Goal: Find specific page/section: Find specific page/section

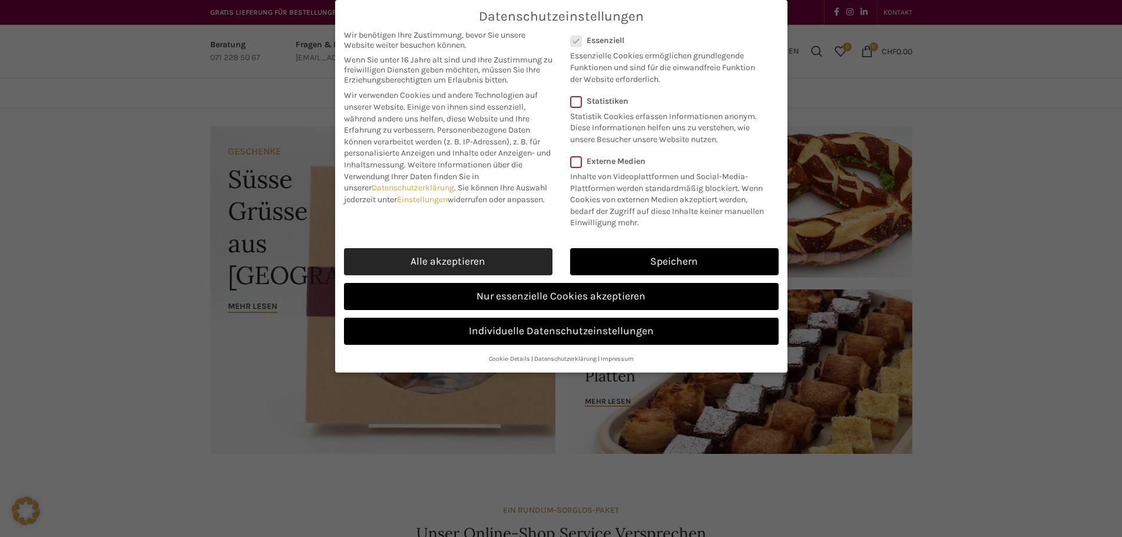
click at [496, 264] on link "Alle akzeptieren" at bounding box center [448, 261] width 209 height 27
checkbox input "true"
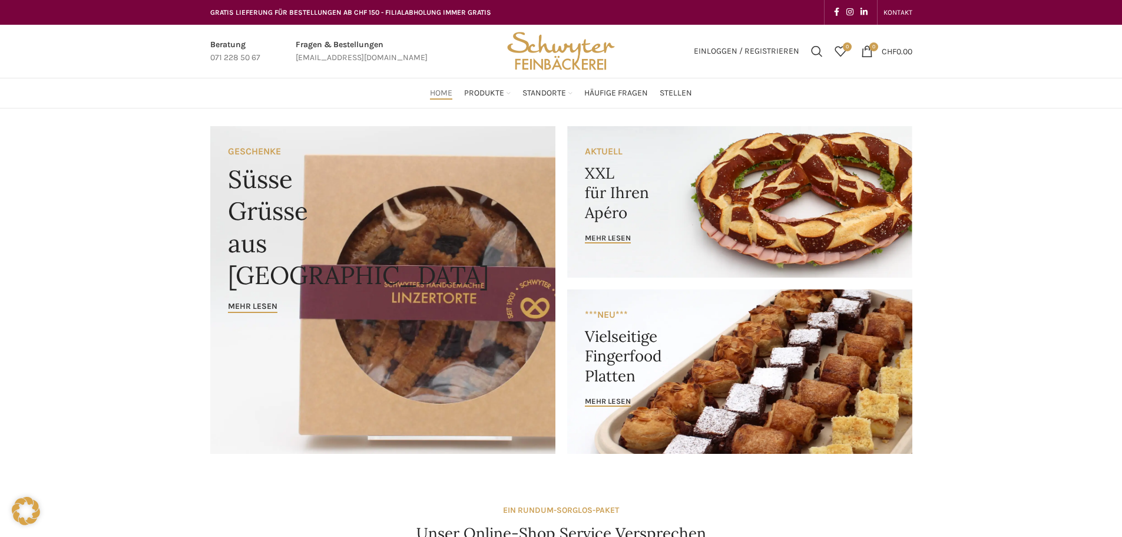
click at [435, 290] on link "Banner link" at bounding box center [382, 290] width 345 height 328
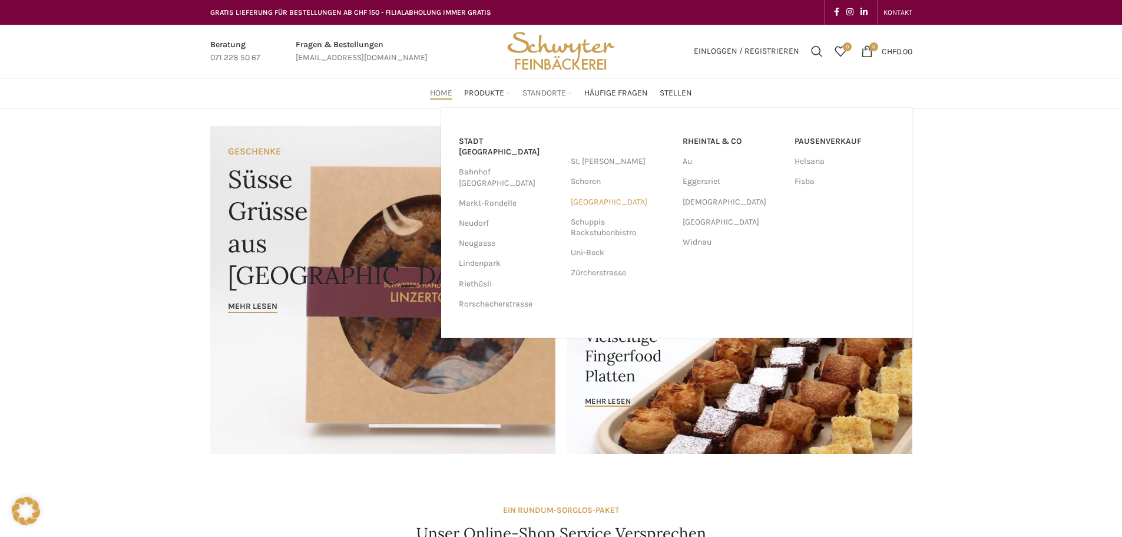
click at [611, 207] on link "[GEOGRAPHIC_DATA]" at bounding box center [621, 202] width 100 height 20
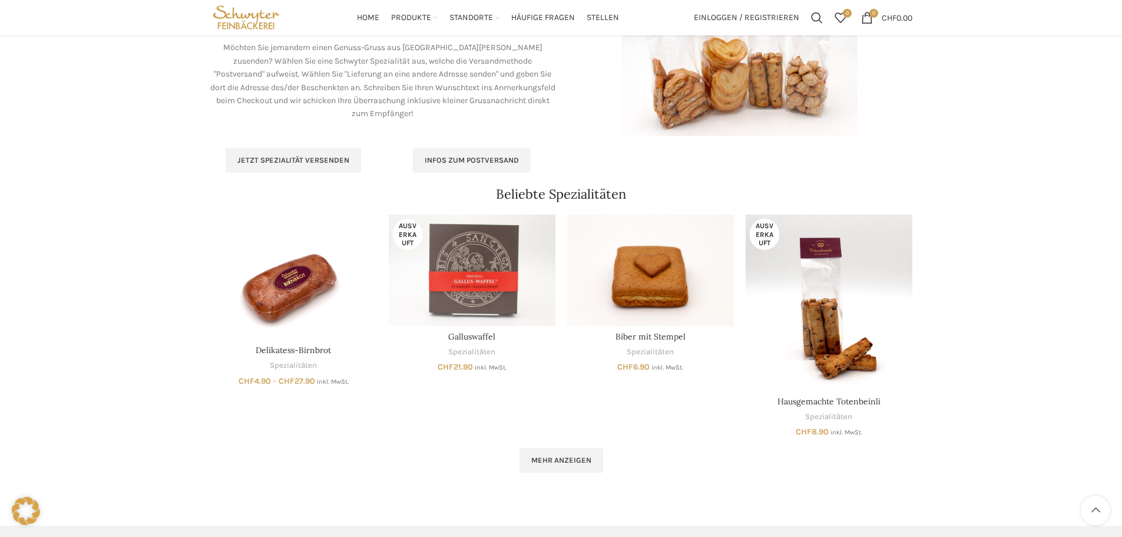
scroll to position [599, 0]
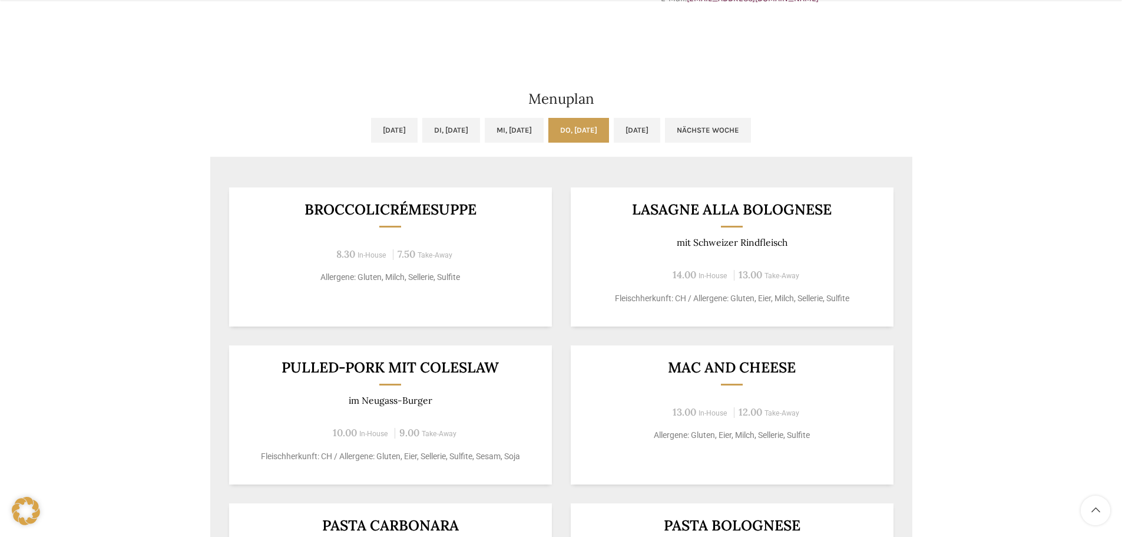
scroll to position [530, 0]
click at [738, 133] on link "Nächste Woche" at bounding box center [708, 129] width 86 height 25
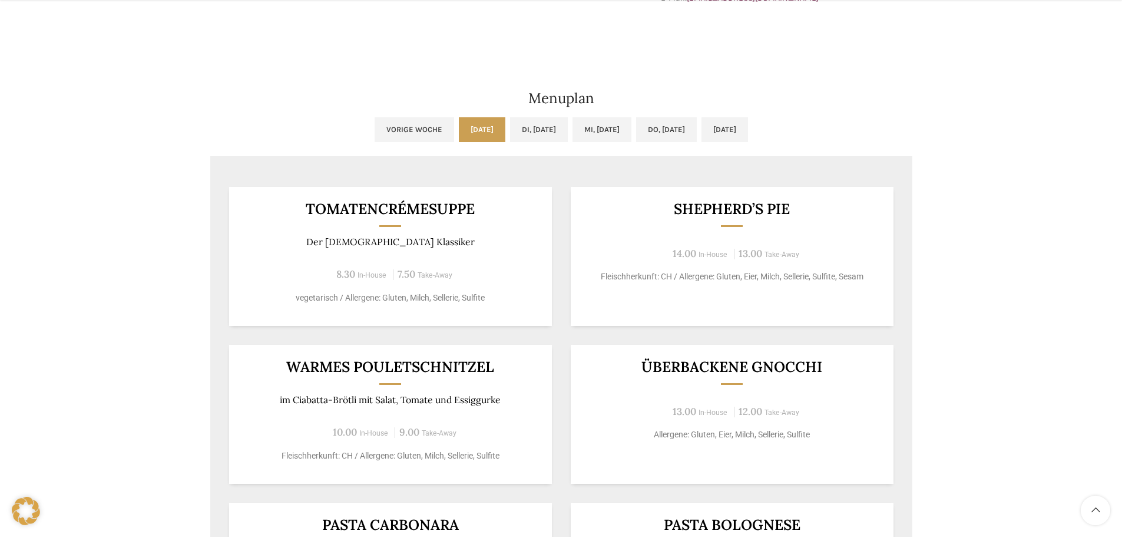
click at [375, 124] on link "Vorige Woche" at bounding box center [415, 129] width 80 height 25
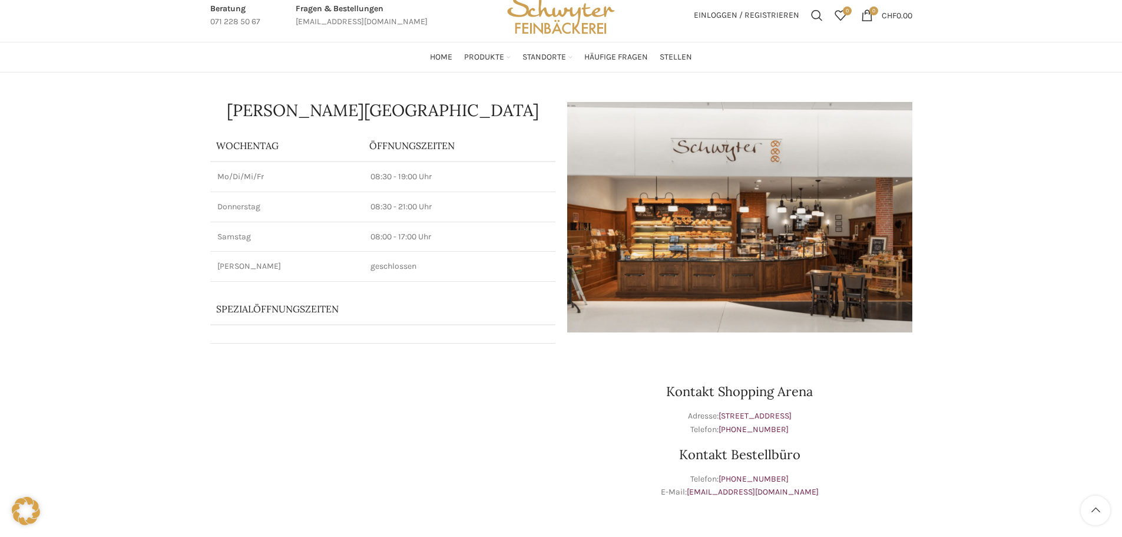
scroll to position [0, 0]
